Goal: Task Accomplishment & Management: Manage account settings

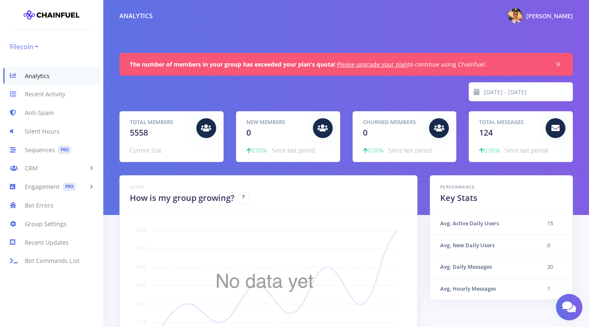
click at [34, 43] on link "Filecoin" at bounding box center [24, 46] width 29 height 13
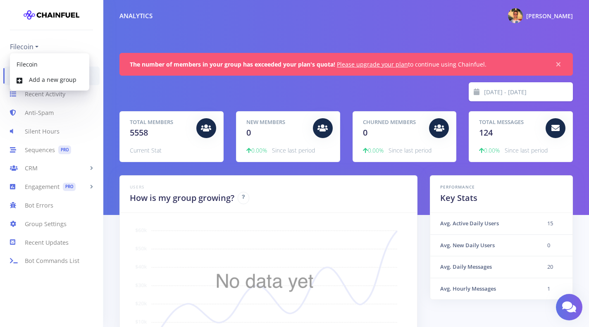
click at [193, 18] on div "Analytics Constantine My Dashboard Settings Logout" at bounding box center [346, 16] width 486 height 18
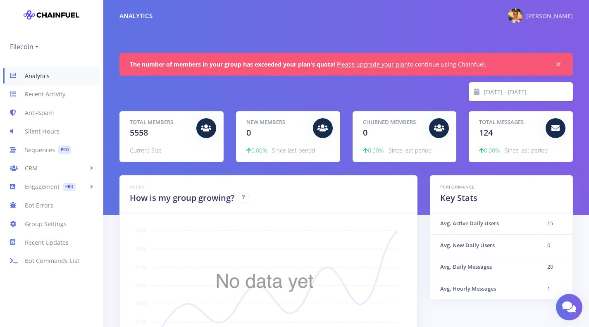
click at [543, 20] on div "[PERSON_NAME]" at bounding box center [549, 16] width 47 height 10
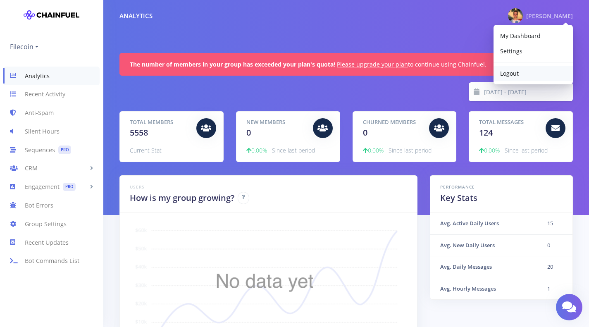
click at [522, 74] on link "Logout" at bounding box center [533, 73] width 79 height 15
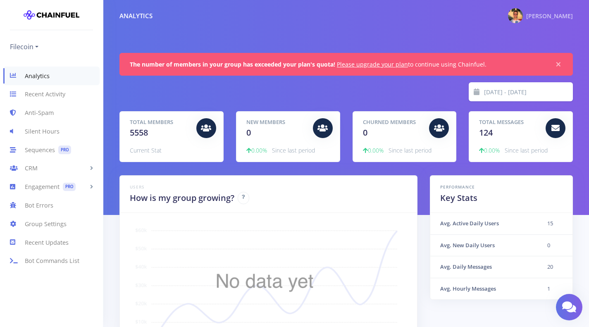
click at [555, 11] on div "[PERSON_NAME]" at bounding box center [549, 16] width 47 height 10
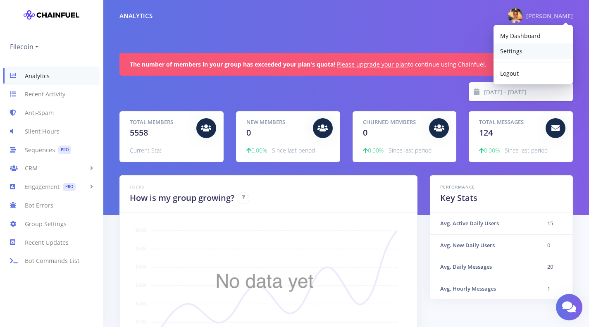
click at [521, 48] on span "Settings" at bounding box center [511, 51] width 22 height 8
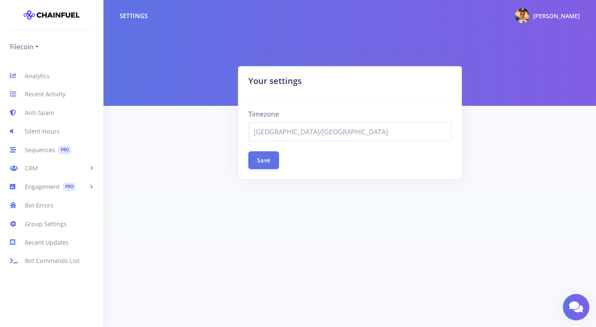
select select "[GEOGRAPHIC_DATA]/[GEOGRAPHIC_DATA]"
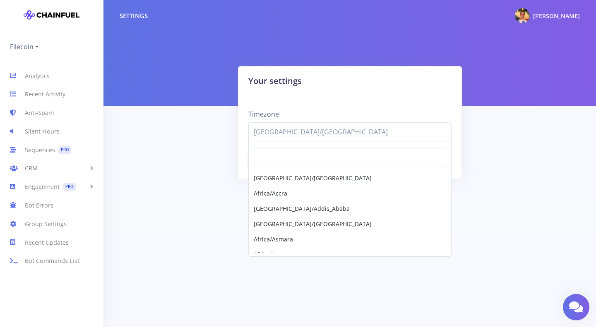
scroll to position [3718, 0]
click at [294, 135] on span "[GEOGRAPHIC_DATA]/[GEOGRAPHIC_DATA]" at bounding box center [350, 132] width 192 height 10
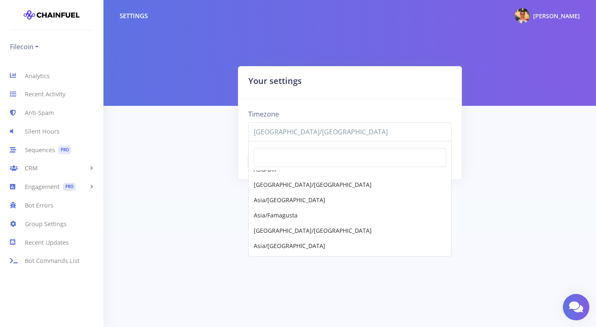
scroll to position [3972, 0]
click at [151, 232] on html "Filecoin Filecoin Add a new group My Dashboard Logout Analytics Recent Activity…" at bounding box center [298, 116] width 596 height 232
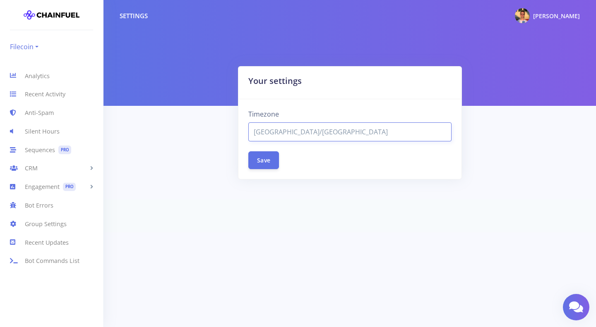
click at [34, 44] on link "Filecoin" at bounding box center [24, 46] width 29 height 13
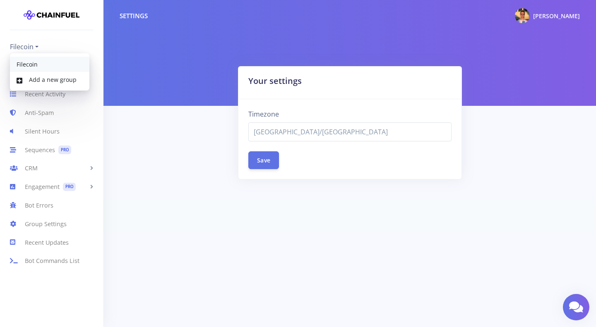
click at [25, 63] on link "Filecoin" at bounding box center [49, 64] width 79 height 15
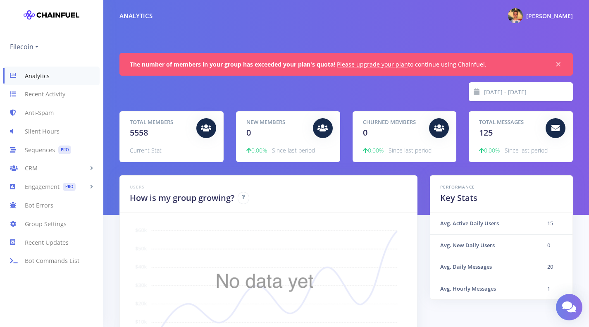
click at [577, 308] on link at bounding box center [569, 307] width 26 height 26
click at [48, 225] on link "Group Settings" at bounding box center [51, 224] width 103 height 19
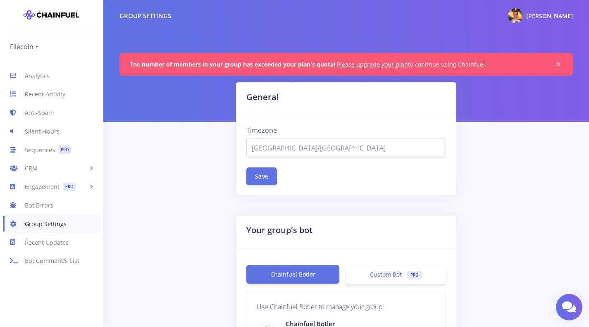
select select "[GEOGRAPHIC_DATA]/[GEOGRAPHIC_DATA]"
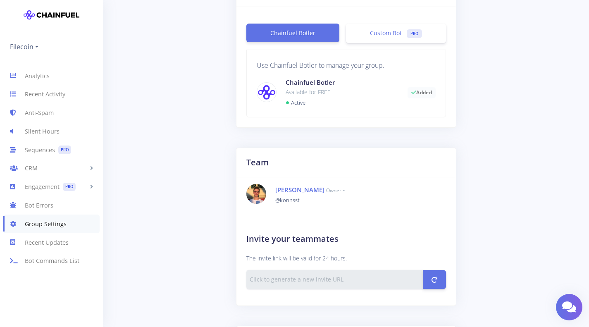
scroll to position [242, 0]
click at [316, 279] on input "text" at bounding box center [334, 279] width 177 height 19
click at [341, 279] on input "text" at bounding box center [334, 279] width 177 height 19
click at [430, 277] on button "submit" at bounding box center [434, 279] width 23 height 19
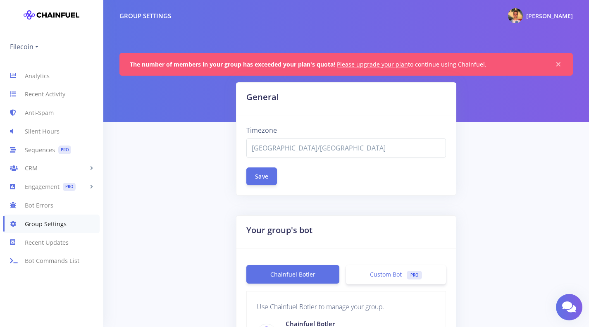
select select "Asia/Bangkok"
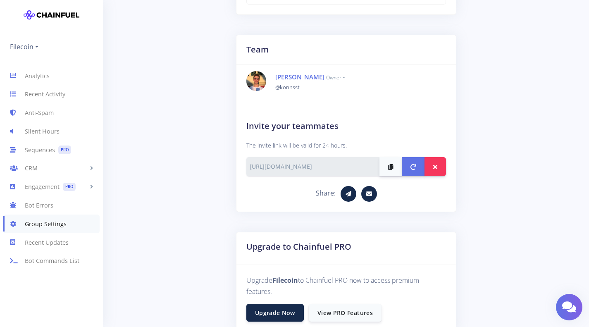
scroll to position [354, 0]
click at [387, 167] on button "button" at bounding box center [391, 167] width 22 height 19
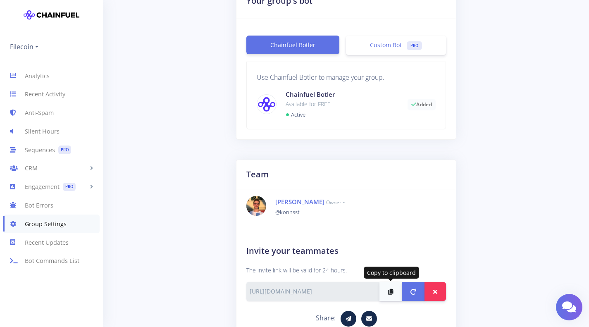
scroll to position [250, 0]
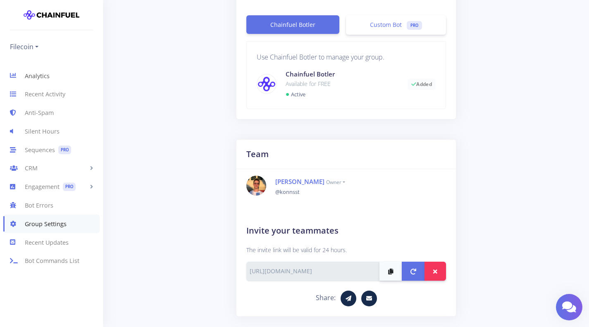
click at [41, 76] on link "Analytics" at bounding box center [51, 76] width 103 height 19
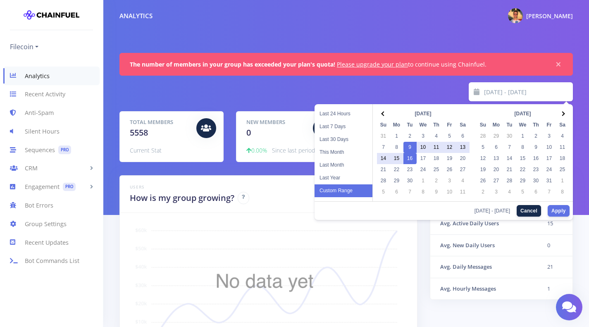
click at [515, 97] on input "[DATE] - [DATE]" at bounding box center [528, 91] width 89 height 19
click at [383, 115] on span at bounding box center [383, 113] width 5 height 5
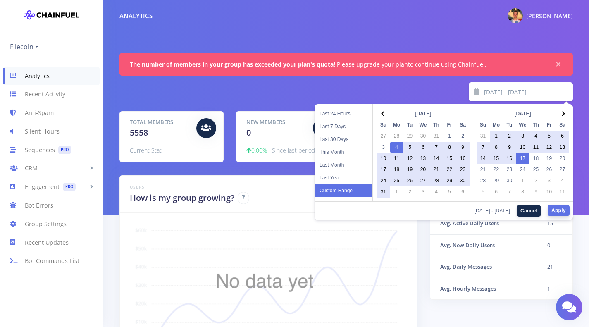
click at [561, 210] on button "Apply" at bounding box center [559, 211] width 22 height 12
type input "2025-08-04 - 2025-09-17"
click at [510, 95] on input "[DATE] - [DATE]" at bounding box center [528, 91] width 89 height 19
click at [384, 115] on span at bounding box center [383, 113] width 5 height 5
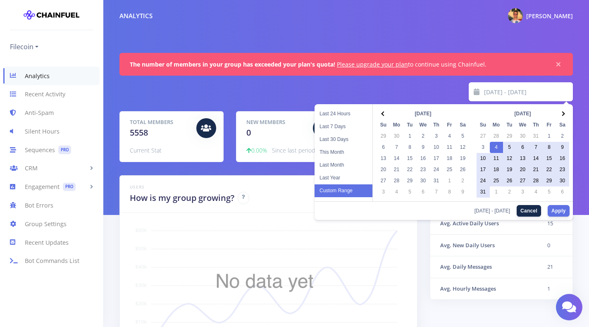
click at [384, 115] on span at bounding box center [383, 113] width 5 height 5
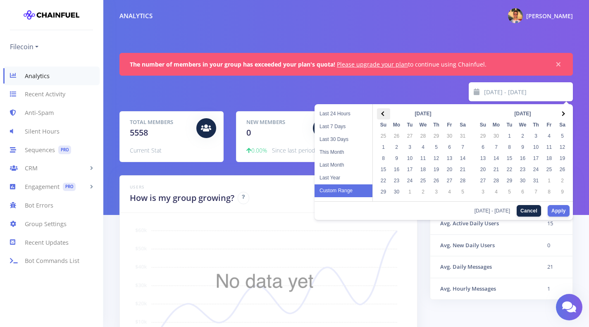
click at [382, 115] on th at bounding box center [383, 113] width 13 height 11
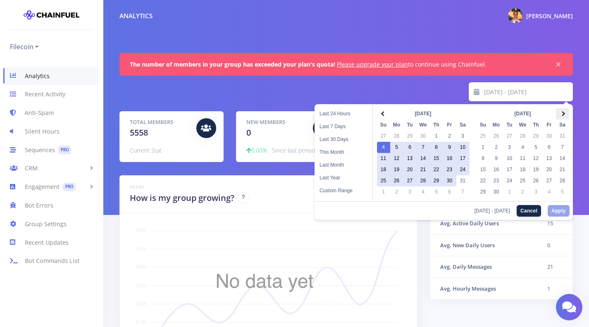
click at [565, 115] on th at bounding box center [562, 113] width 13 height 11
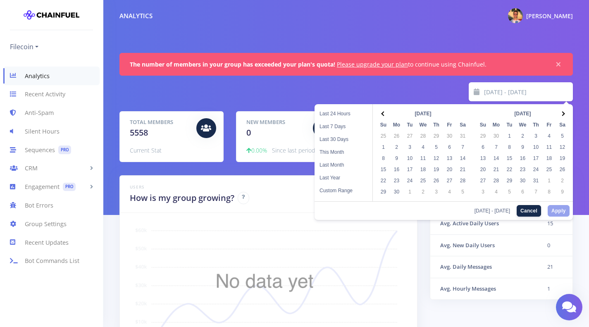
click at [565, 115] on th at bounding box center [562, 113] width 13 height 11
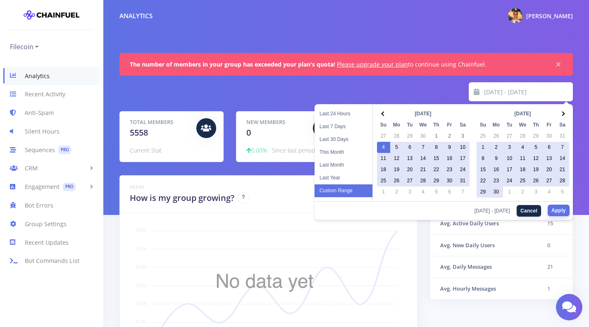
click at [563, 209] on button "Apply" at bounding box center [559, 211] width 22 height 12
type input "[DATE] - [DATE]"
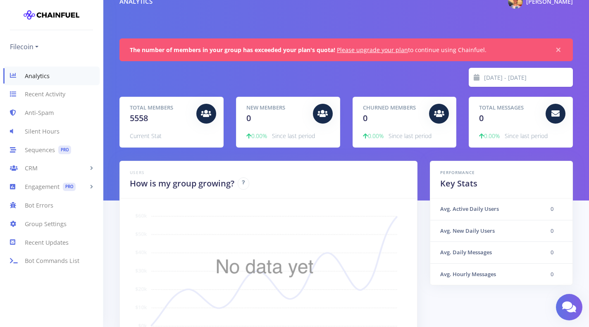
scroll to position [14, 0]
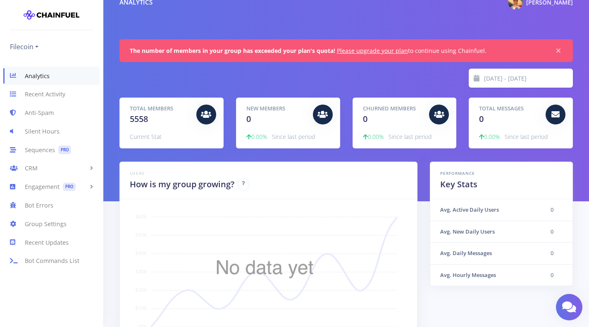
click at [511, 78] on input "2025-05-04 - 2025-09-09" at bounding box center [528, 78] width 89 height 19
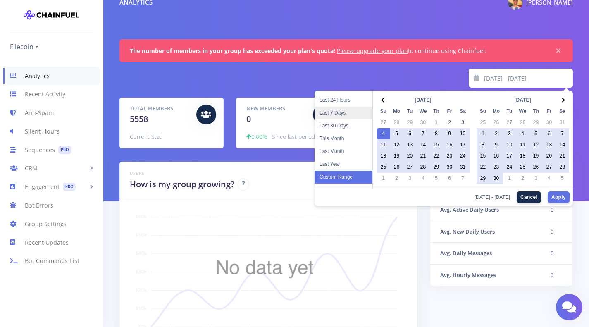
click at [330, 115] on li "Last 7 Days" at bounding box center [344, 113] width 58 height 13
type input "[DATE] - [DATE]"
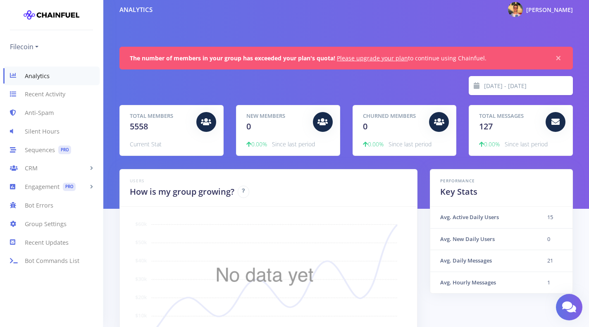
scroll to position [7, 0]
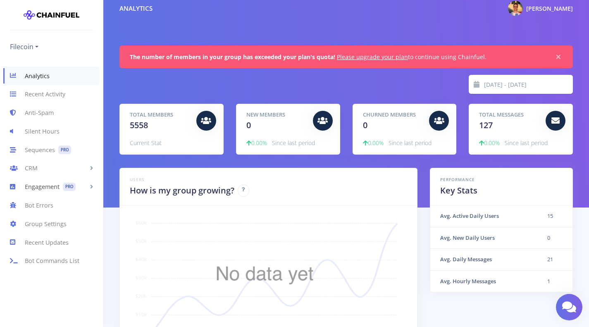
click at [57, 185] on link "Engagement PRO" at bounding box center [51, 187] width 103 height 19
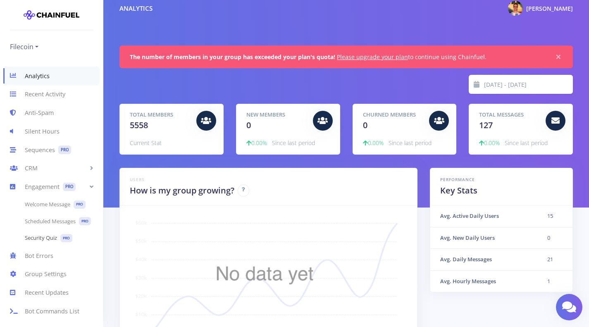
click at [47, 244] on link "Security Quiz PRO" at bounding box center [51, 238] width 103 height 17
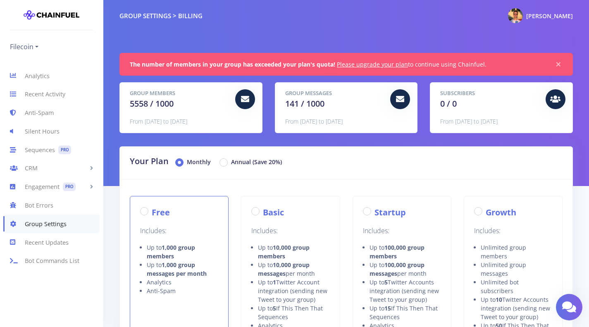
radio input "true"
click at [38, 78] on link "Analytics" at bounding box center [51, 76] width 103 height 19
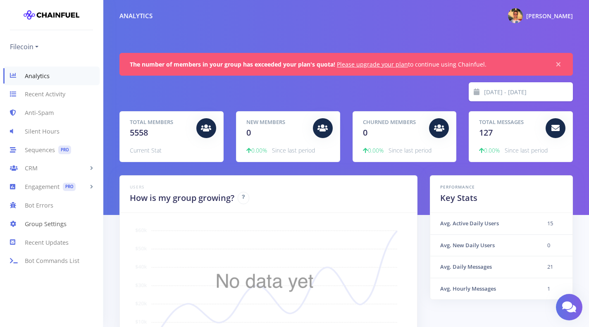
click at [45, 224] on link "Group Settings" at bounding box center [51, 224] width 103 height 19
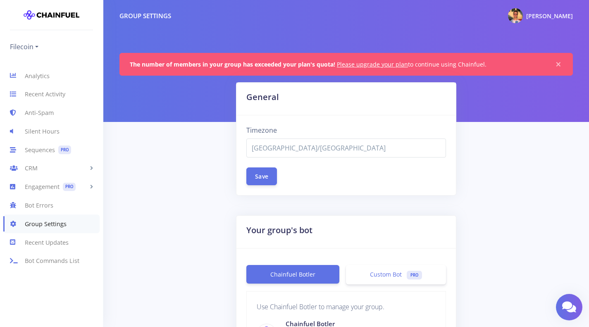
select select "[GEOGRAPHIC_DATA]/[GEOGRAPHIC_DATA]"
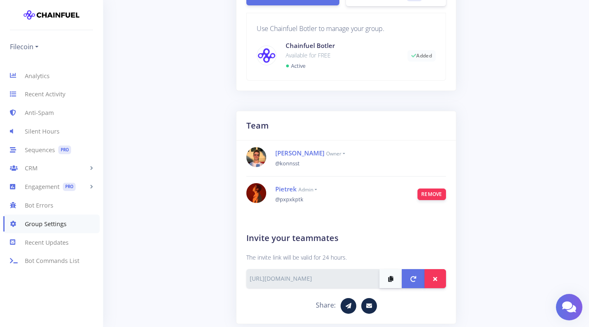
scroll to position [279, 0]
click at [321, 189] on h4 "Pietrek admin Owner Admin ✔" at bounding box center [340, 189] width 130 height 10
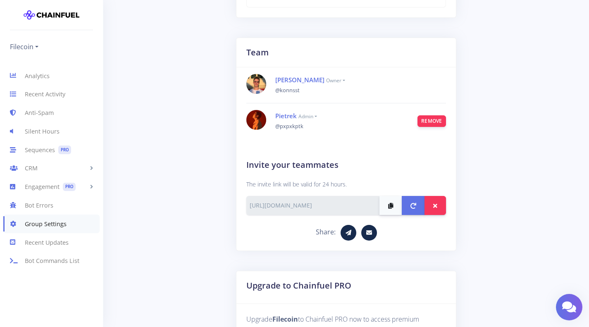
scroll to position [352, 0]
click at [317, 115] on small "admin" at bounding box center [308, 115] width 19 height 7
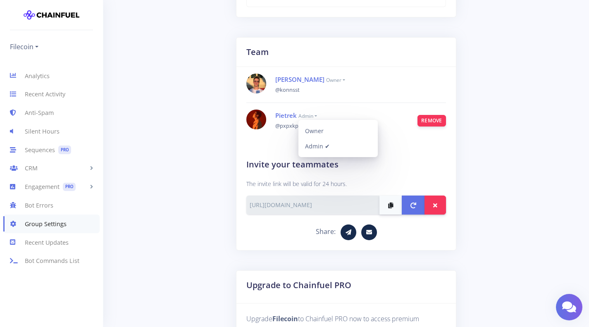
click at [317, 129] on link "Owner" at bounding box center [338, 130] width 79 height 15
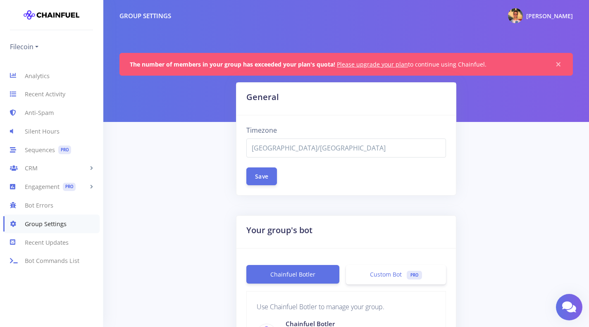
select select "[GEOGRAPHIC_DATA]/[GEOGRAPHIC_DATA]"
